Goal: Navigation & Orientation: Find specific page/section

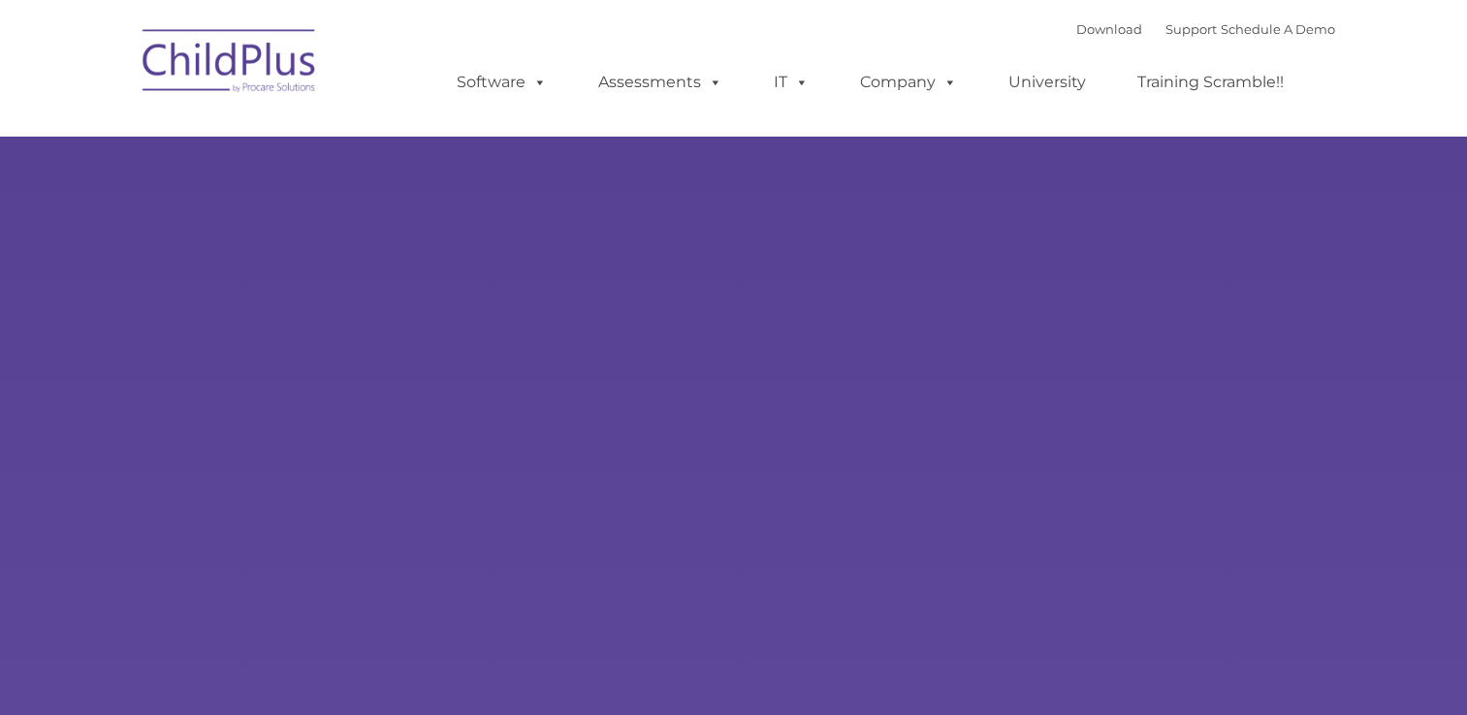
select select "MEDIUM"
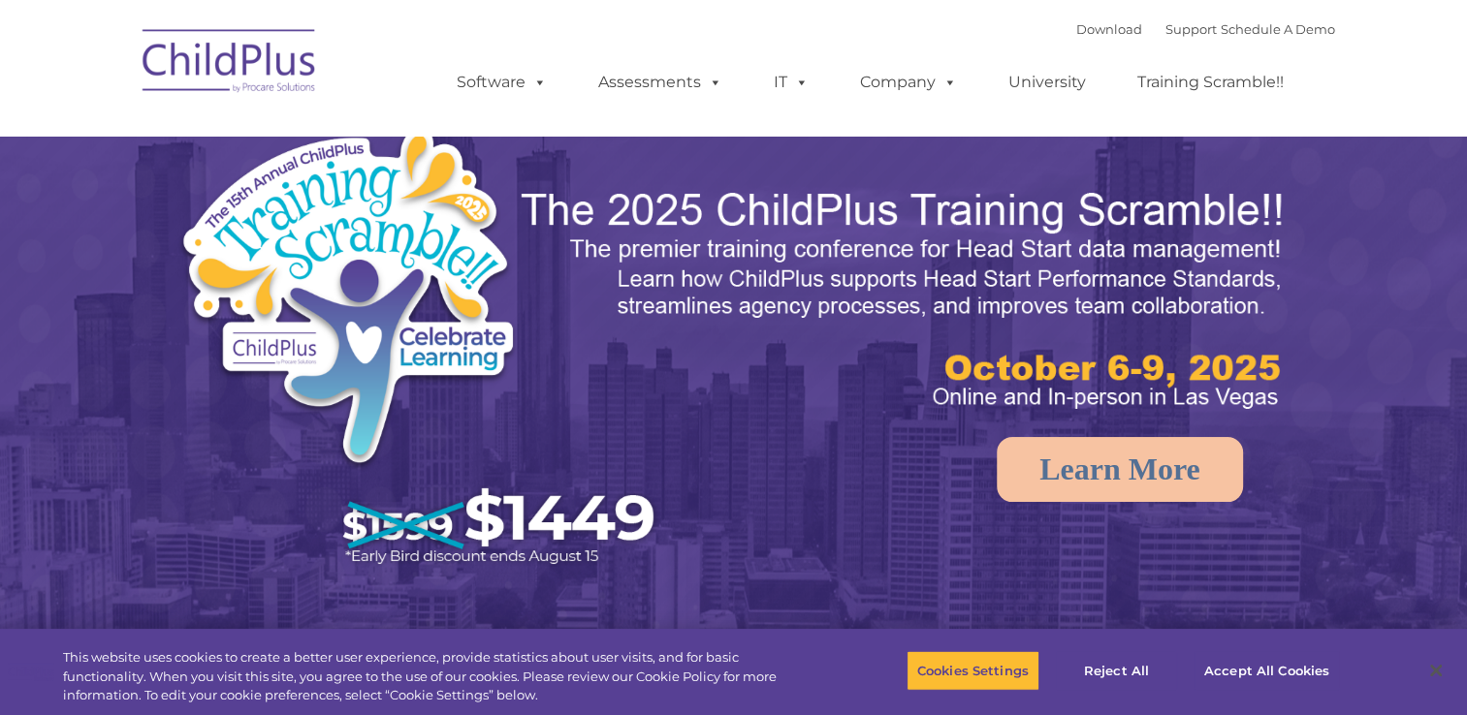
select select "MEDIUM"
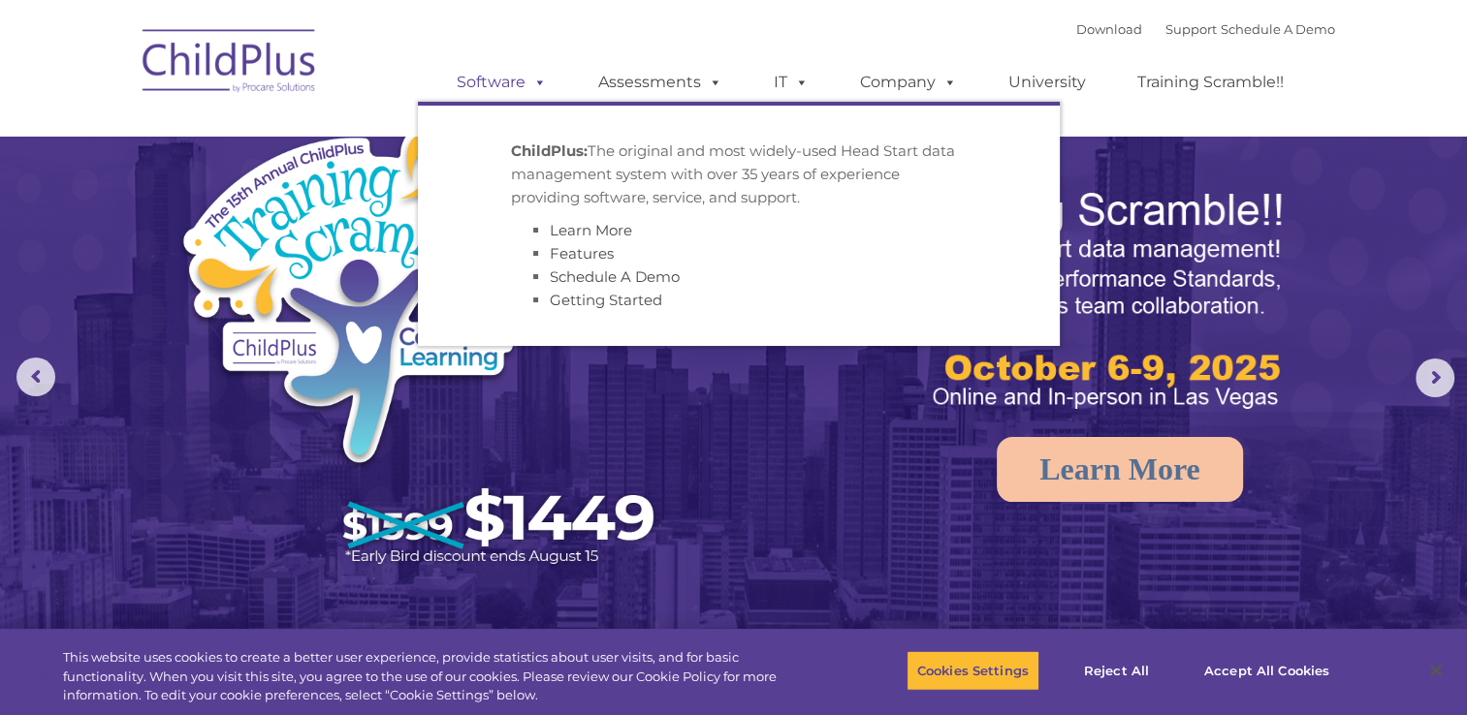
click at [542, 87] on span at bounding box center [535, 82] width 21 height 18
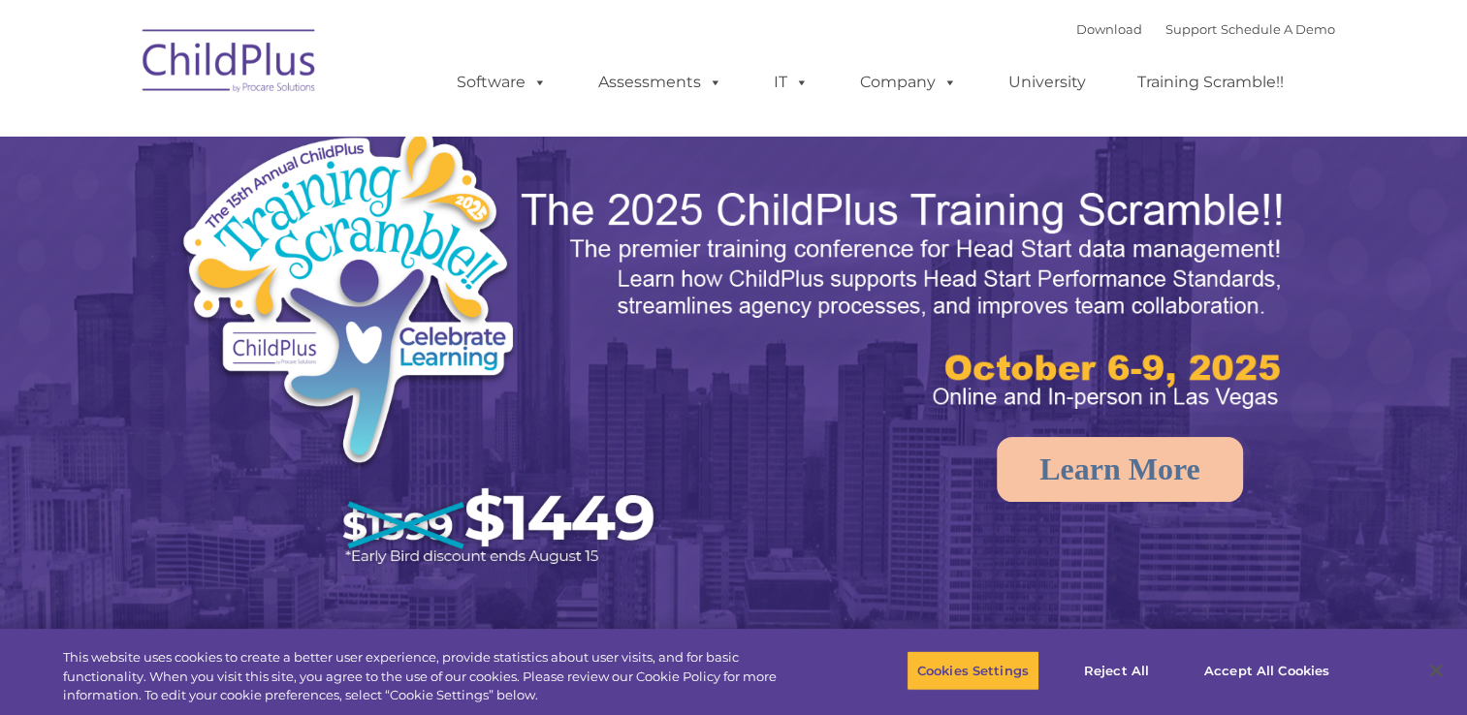
select select "MEDIUM"
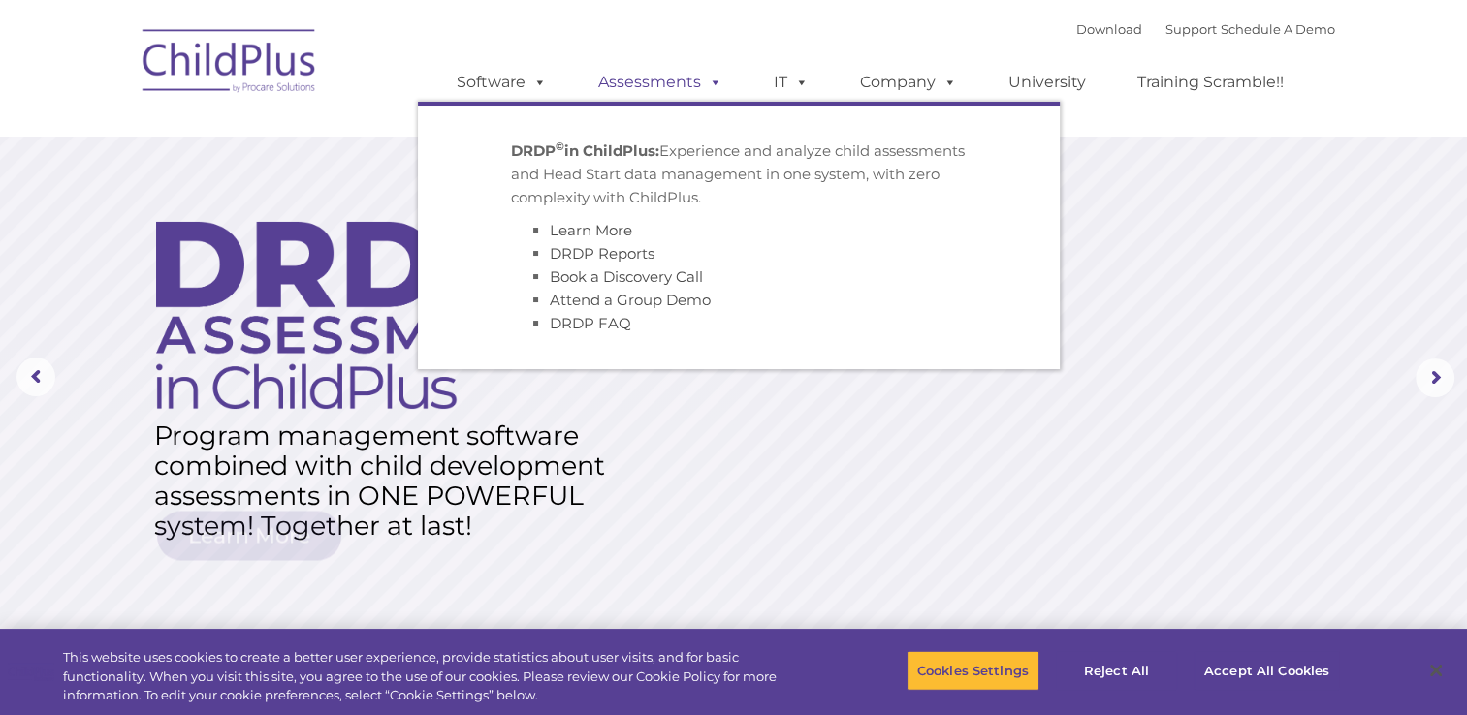
click at [710, 85] on span at bounding box center [711, 82] width 21 height 18
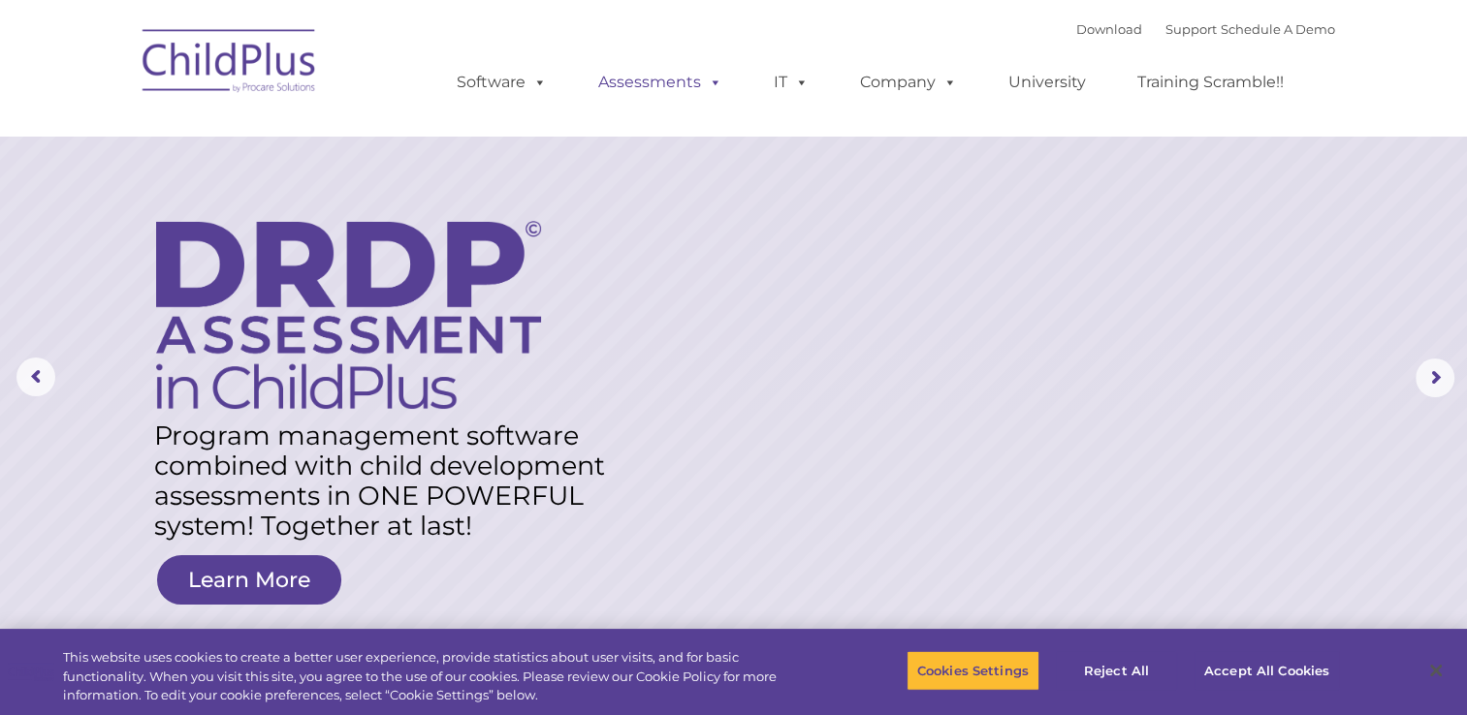
click at [714, 84] on span at bounding box center [711, 82] width 21 height 18
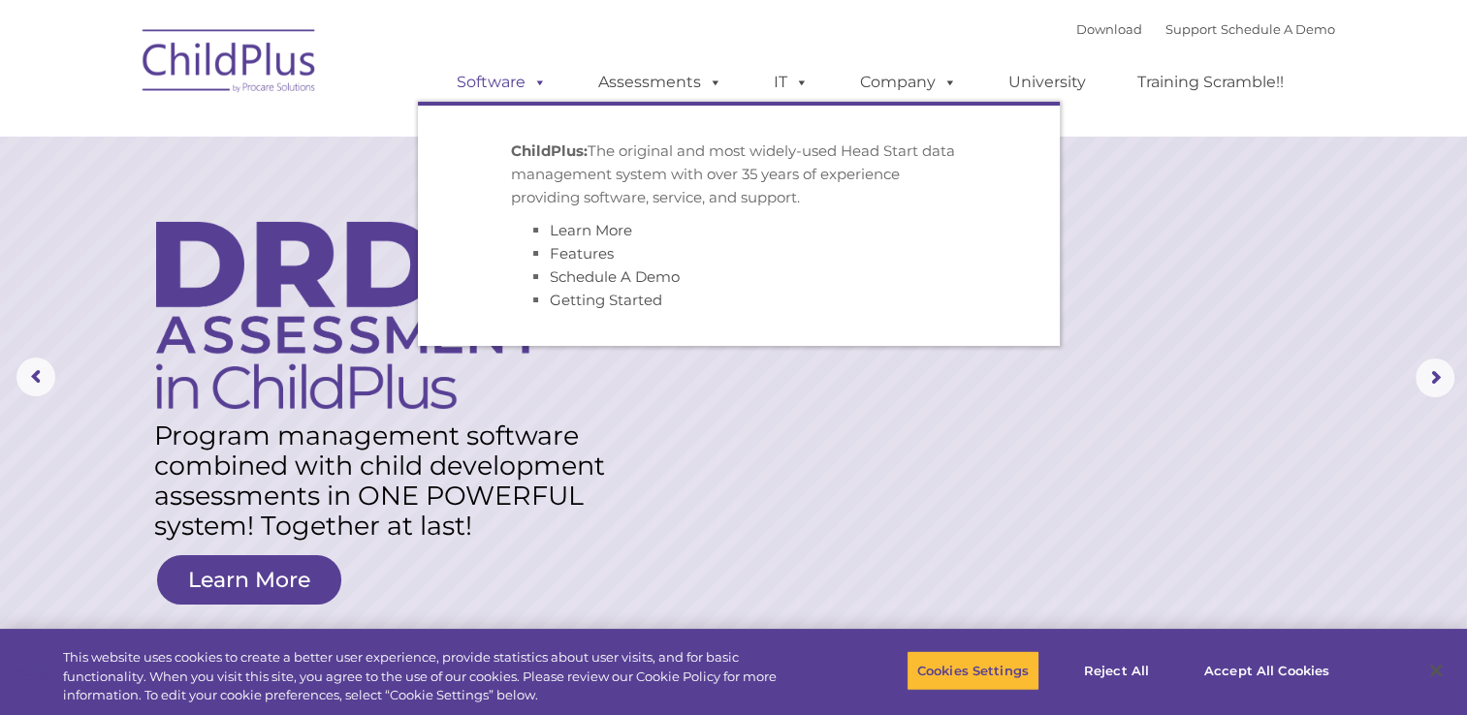
click at [544, 84] on span at bounding box center [535, 82] width 21 height 18
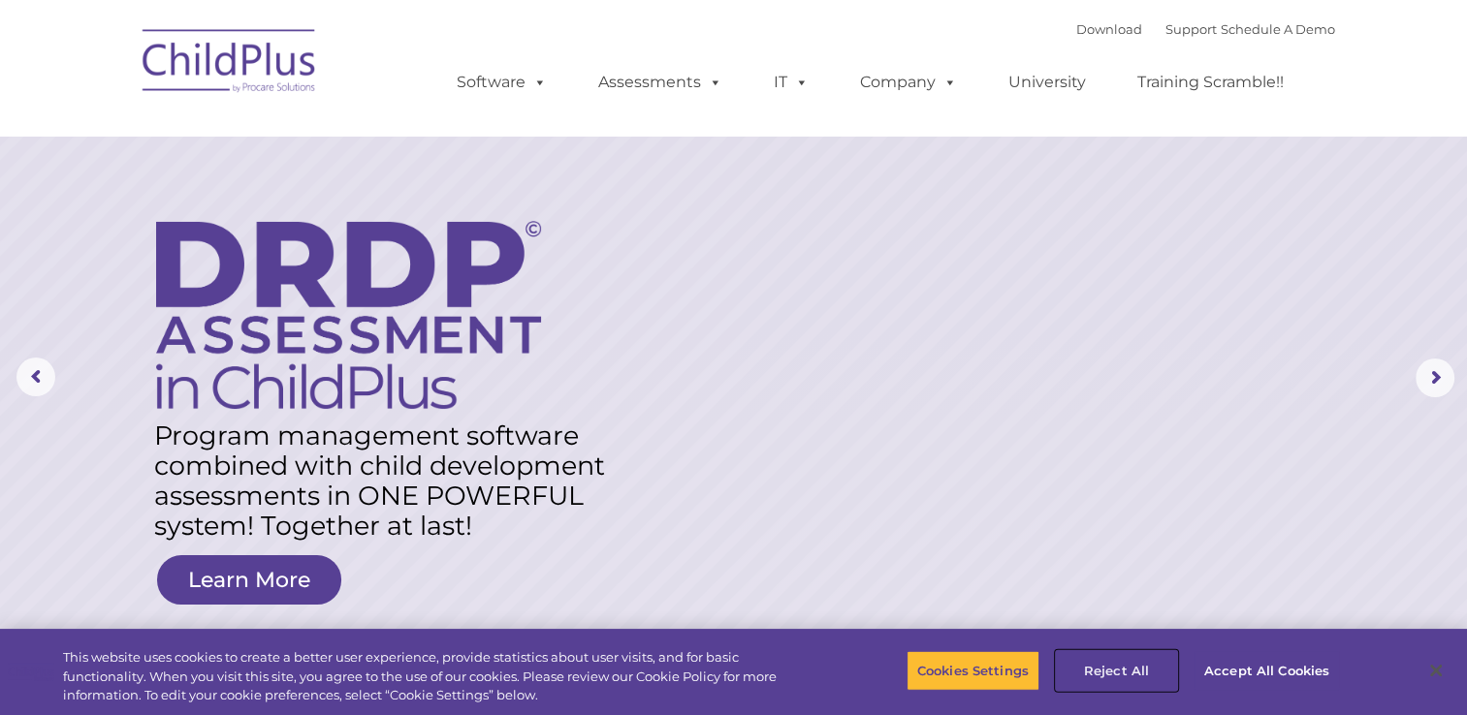
click at [1125, 665] on button "Reject All" at bounding box center [1116, 670] width 121 height 41
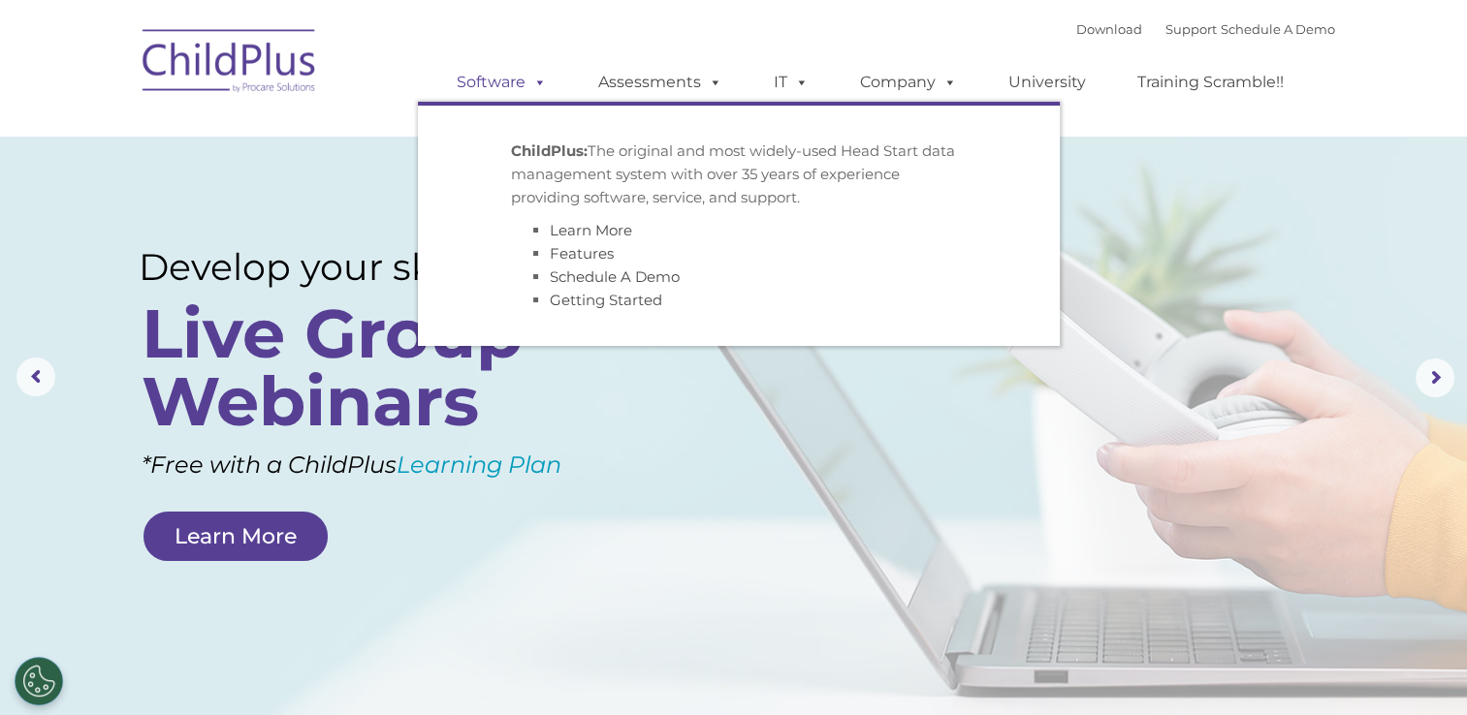
click at [484, 86] on link "Software" at bounding box center [501, 82] width 129 height 39
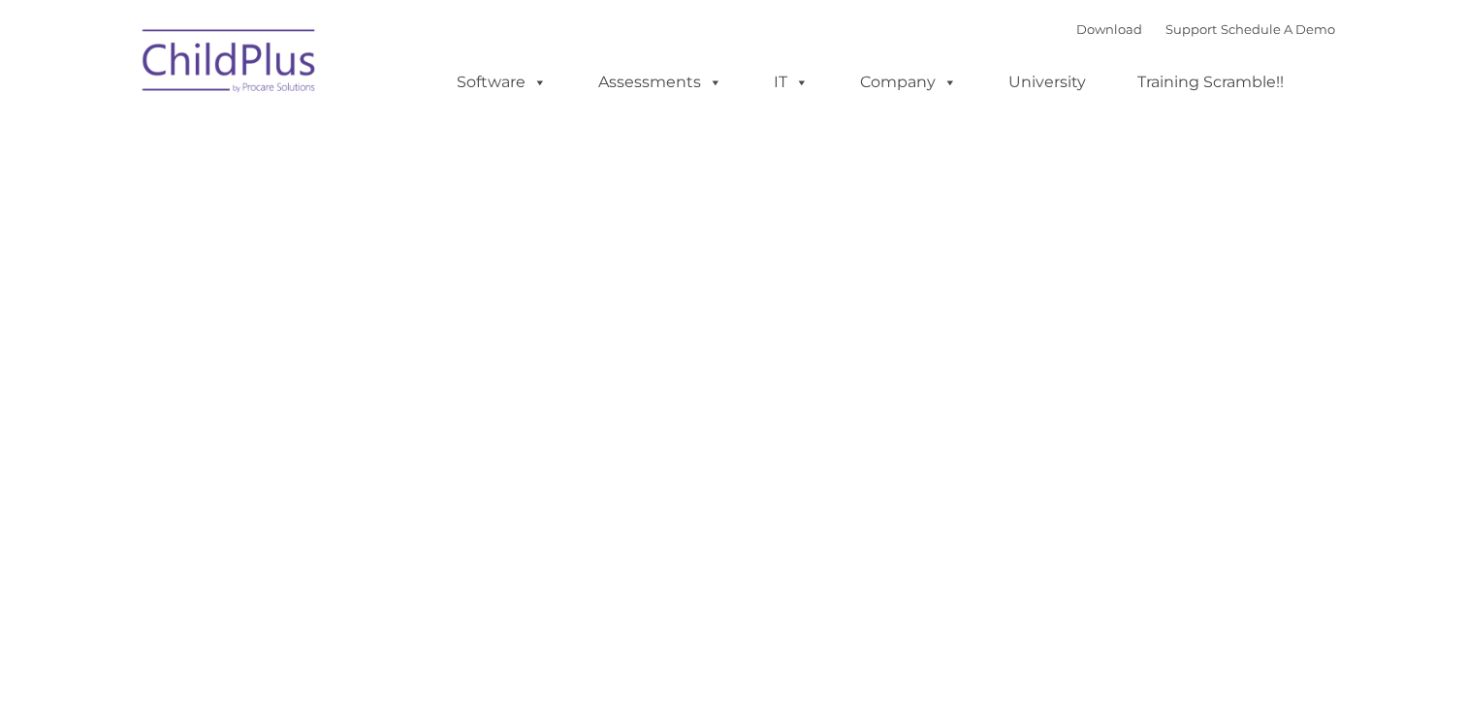
type input ""
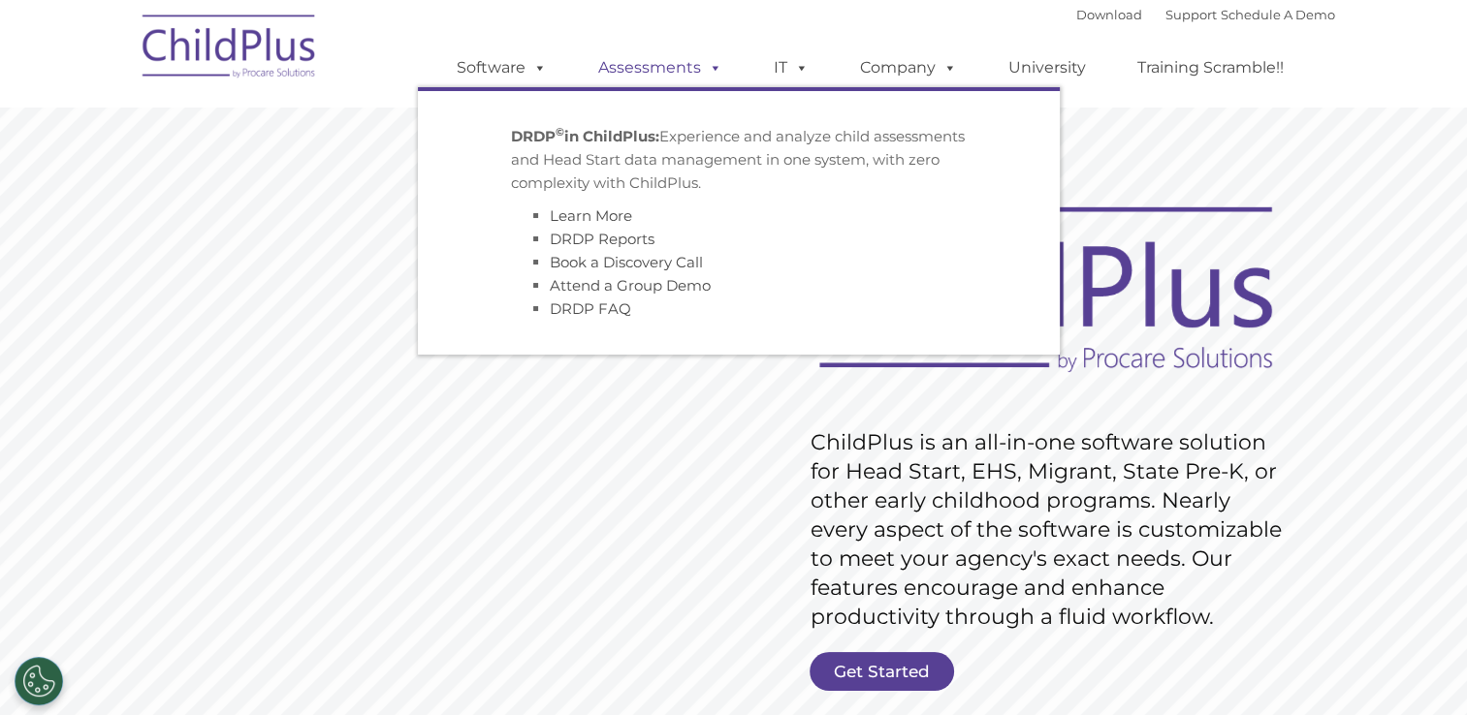
click at [715, 64] on span at bounding box center [711, 67] width 21 height 18
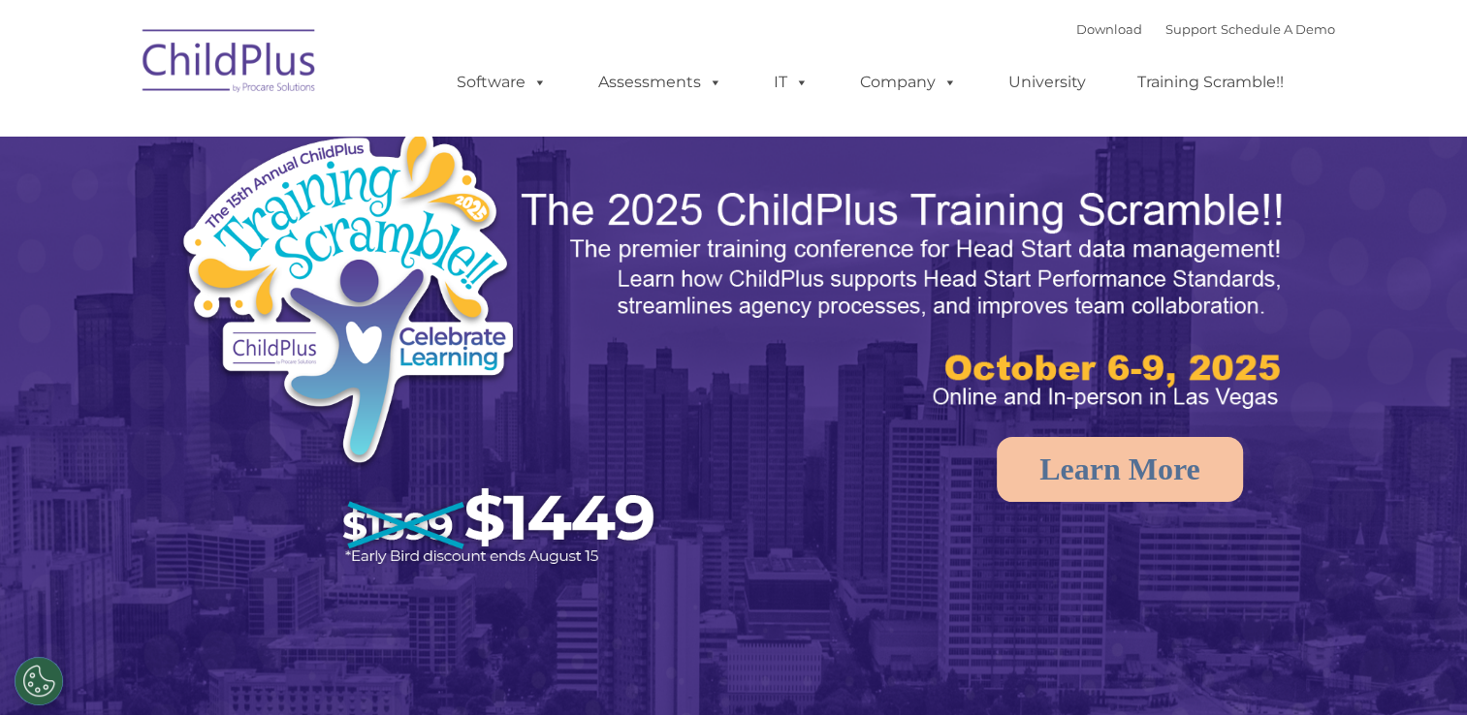
select select "MEDIUM"
